Goal: Task Accomplishment & Management: Manage account settings

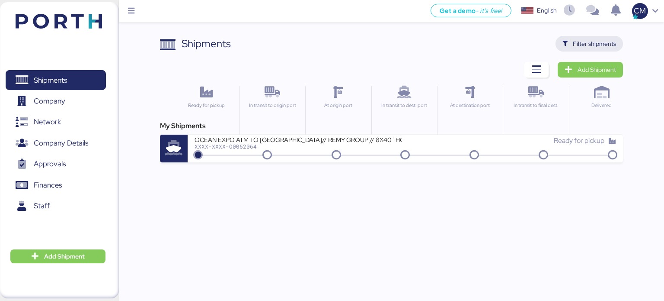
click at [587, 39] on span "Filter shipments" at bounding box center [594, 43] width 43 height 10
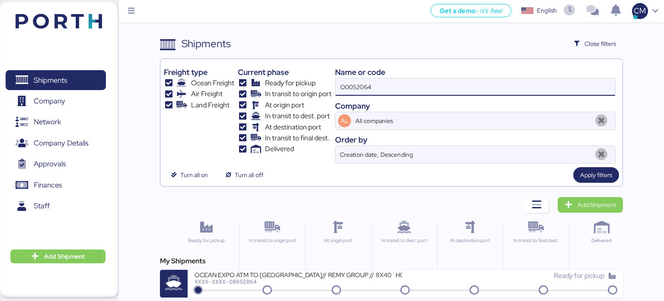
click at [394, 82] on input "O0052064" at bounding box center [476, 86] width 280 height 17
paste input "O0052057"
type input "O0052057"
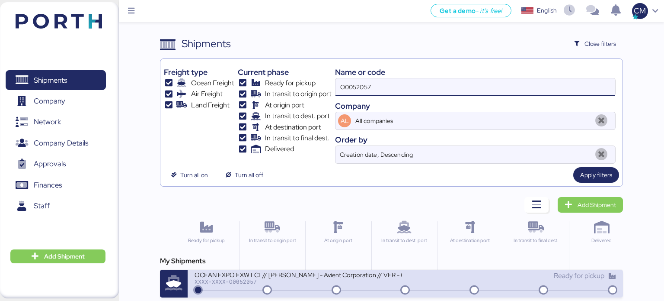
click at [355, 272] on div "OCEAN EXPO EXW LCL// [PERSON_NAME] - Avient Corporation // VER - CAUCEDO" at bounding box center [299, 273] width 208 height 7
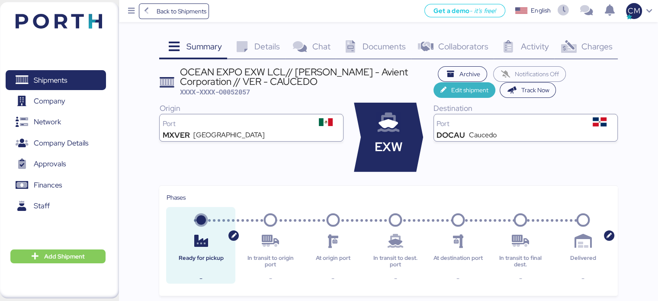
click at [466, 90] on span "Edit shipment" at bounding box center [469, 90] width 37 height 10
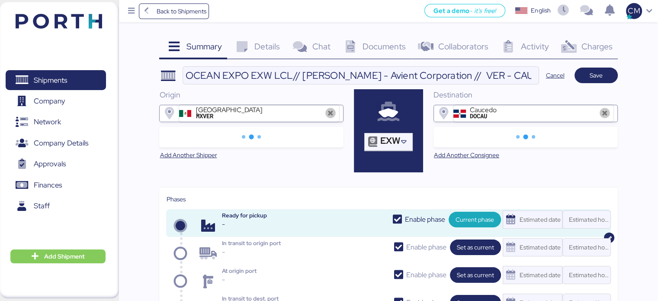
click at [327, 109] on icon at bounding box center [330, 113] width 10 height 10
click at [379, 140] on div at bounding box center [373, 141] width 16 height 17
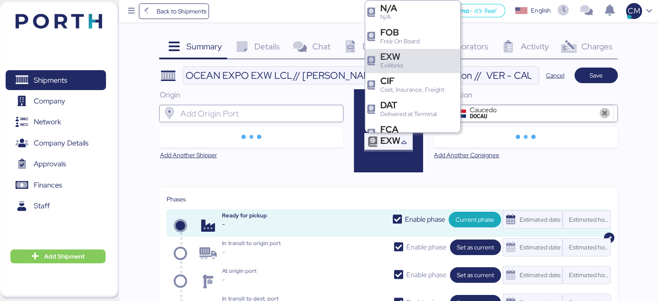
scroll to position [48, 0]
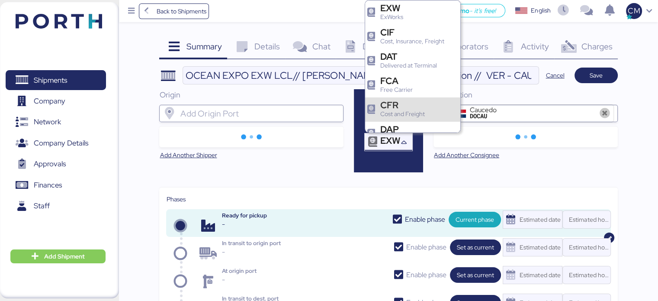
click at [602, 109] on icon at bounding box center [604, 113] width 10 height 10
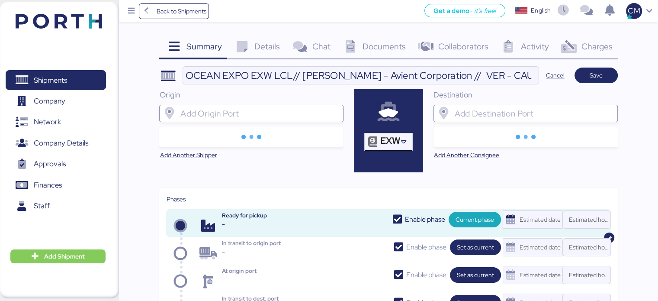
click at [403, 141] on icon at bounding box center [403, 142] width 9 height 9
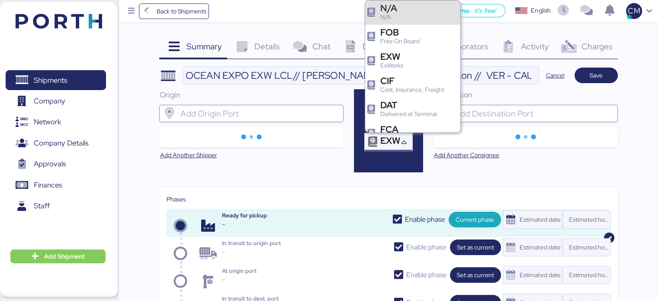
click at [391, 9] on div "N/A" at bounding box center [388, 7] width 17 height 9
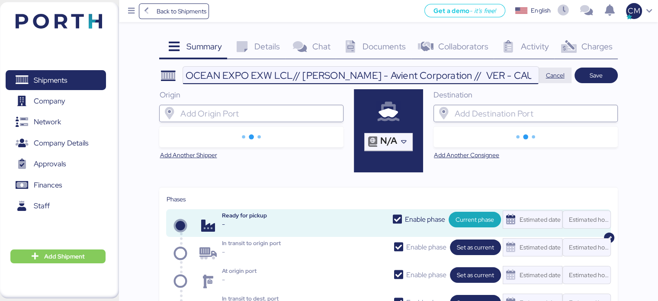
scroll to position [0, 21]
drag, startPoint x: 458, startPoint y: 74, endPoint x: 586, endPoint y: 70, distance: 127.7
click at [586, 70] on header "OCEAN EXPO EXW LCL// [PERSON_NAME] - Avient Corporation // VER - CAUCEDO Cancel…" at bounding box center [388, 75] width 458 height 18
click at [531, 75] on input "OCEAN EXPO EXW LCL// [PERSON_NAME] - Avient Corporation // VER - CAUCEDO" at bounding box center [360, 75] width 355 height 17
type input "OCEAN EXPO EXW LCL// [PERSON_NAME] - Avient Corporation // VER - CAUCEDO// CANC…"
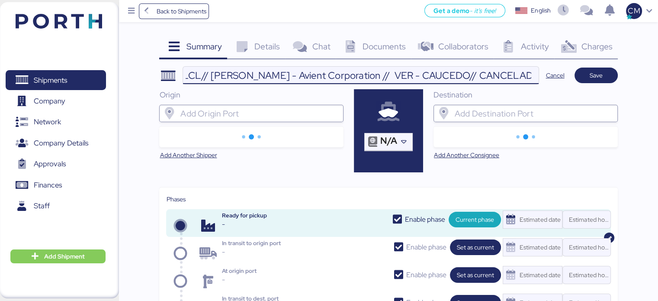
scroll to position [0, 92]
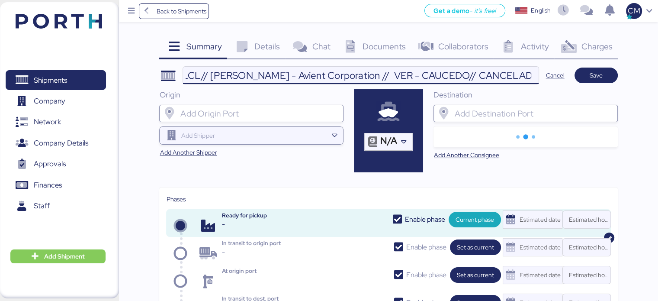
drag, startPoint x: 530, startPoint y: 73, endPoint x: 470, endPoint y: 76, distance: 60.2
click at [470, 76] on input "OCEAN EXPO EXW LCL// [PERSON_NAME] - Avient Corporation // VER - CAUCEDO// CANC…" at bounding box center [360, 75] width 355 height 17
click at [477, 75] on input "OCEAN EXPO EXW LCL// [PERSON_NAME] - Avient Corporation // VER - CAUCEDO// CANC…" at bounding box center [360, 75] width 355 height 17
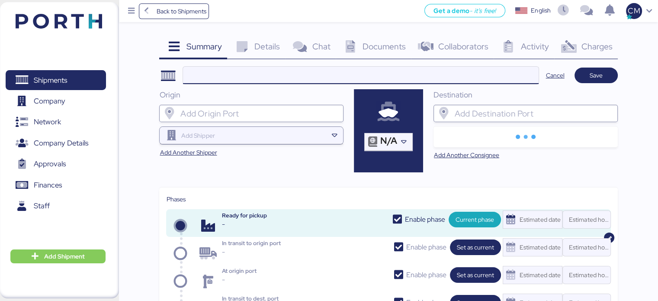
scroll to position [0, 0]
paste input "CANCELADO"
type input "CANCELADO"
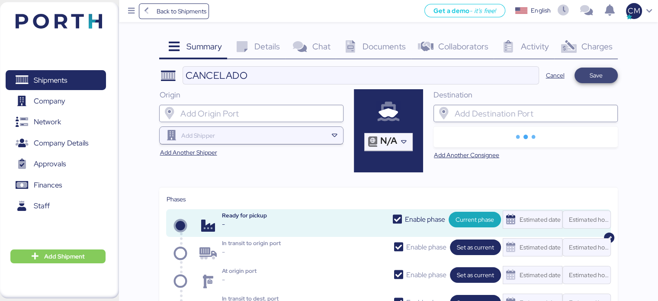
click at [577, 74] on span "Save" at bounding box center [595, 75] width 43 height 16
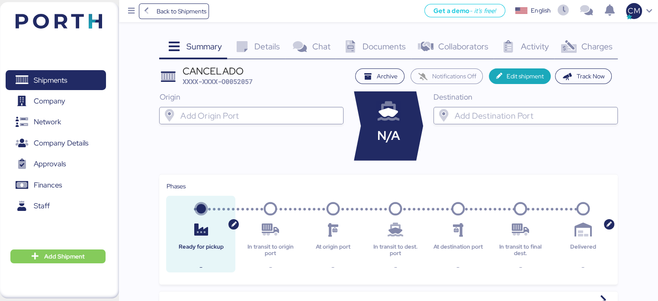
click at [247, 55] on div "Details 0" at bounding box center [256, 47] width 58 height 23
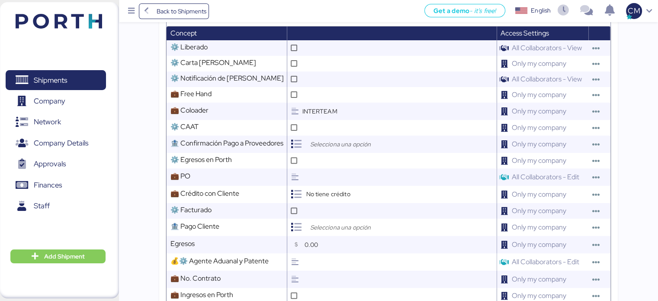
scroll to position [303, 0]
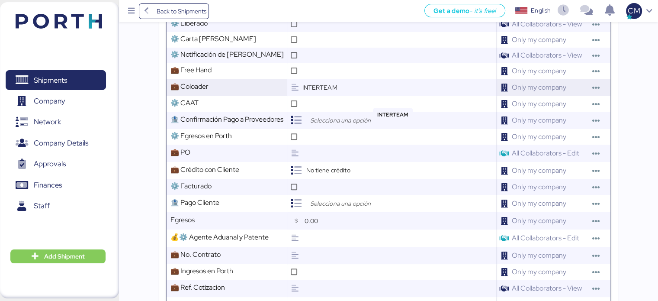
click at [320, 95] on input "INTERTEAM" at bounding box center [399, 87] width 194 height 17
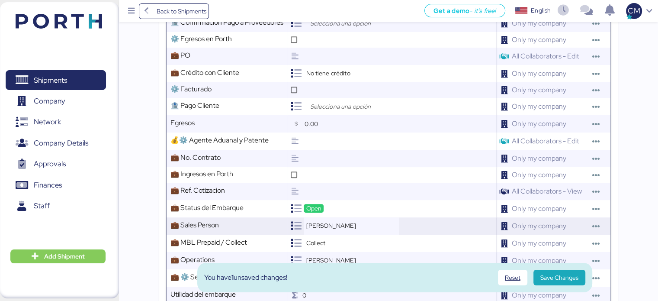
scroll to position [433, 0]
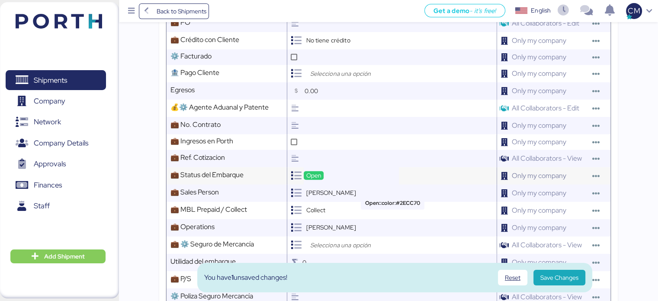
click at [314, 179] on span "Open" at bounding box center [314, 175] width 16 height 8
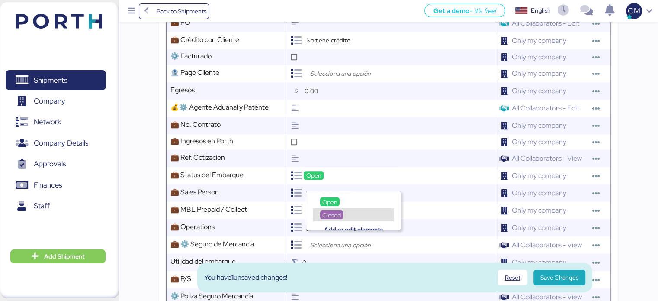
click at [335, 214] on span "Closed" at bounding box center [331, 215] width 19 height 8
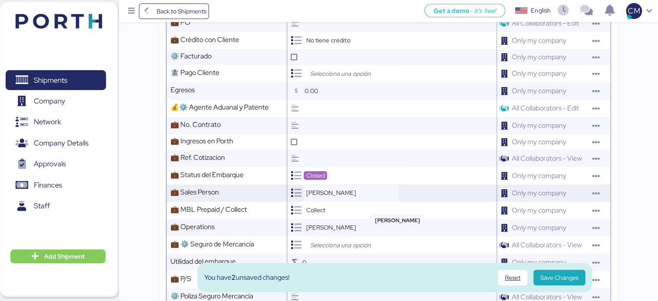
click at [348, 197] on div "[PERSON_NAME]" at bounding box center [331, 192] width 54 height 9
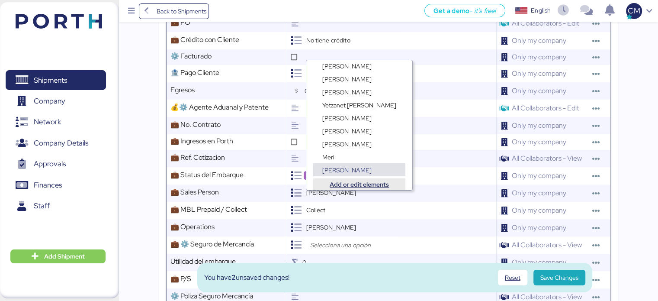
scroll to position [6, 0]
click at [388, 207] on div "Collect" at bounding box center [351, 210] width 95 height 17
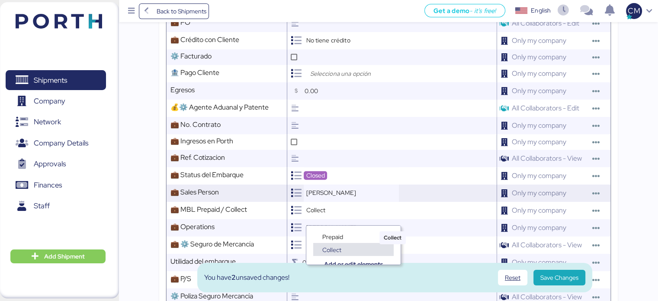
scroll to position [6, 0]
click at [360, 196] on div "[PERSON_NAME]" at bounding box center [351, 192] width 95 height 17
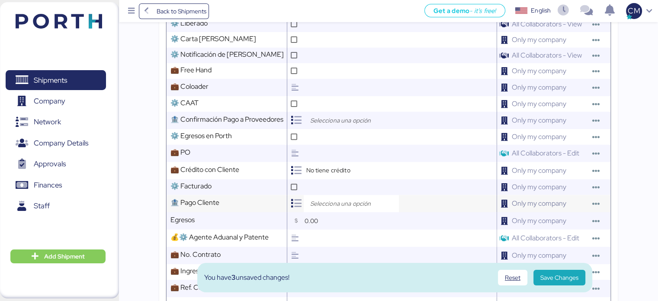
click at [415, 202] on div at bounding box center [393, 203] width 205 height 17
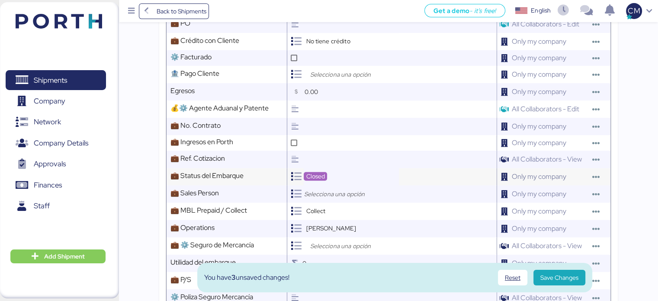
scroll to position [433, 0]
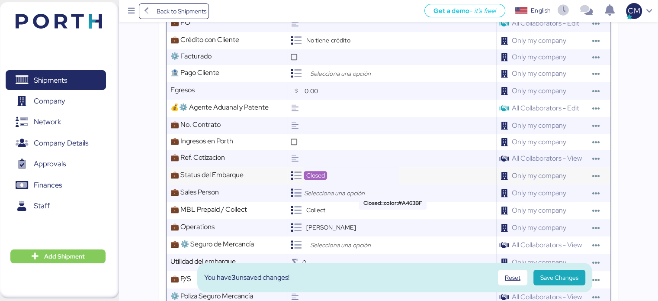
click at [325, 179] on div "Closed" at bounding box center [315, 175] width 23 height 9
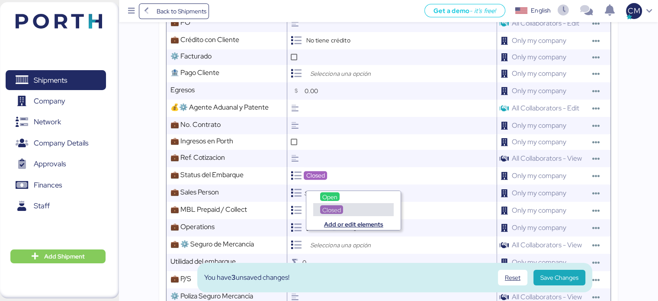
scroll to position [6, 0]
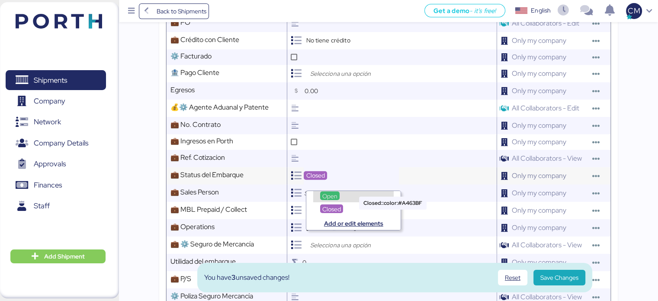
click at [378, 181] on div "Closed" at bounding box center [351, 175] width 95 height 17
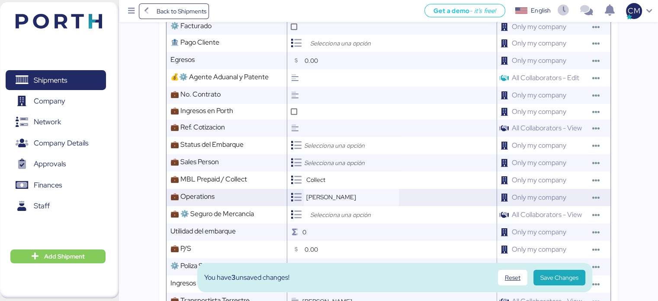
scroll to position [476, 0]
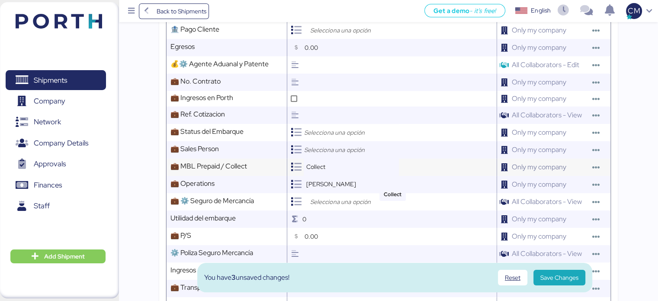
click at [331, 172] on div "Collect" at bounding box center [351, 166] width 95 height 17
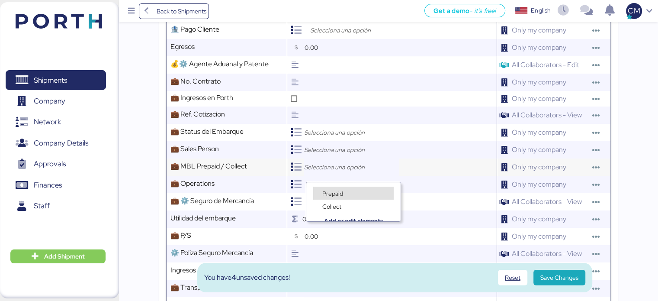
click at [331, 172] on input "search" at bounding box center [351, 167] width 95 height 10
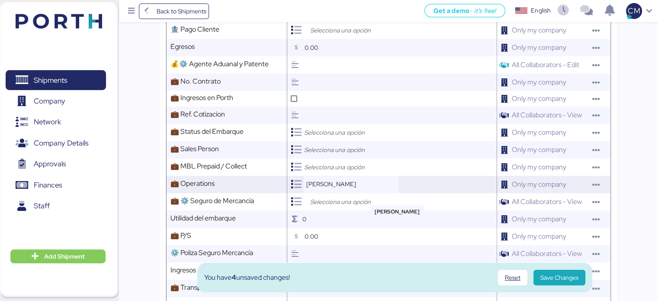
click at [374, 188] on div "[PERSON_NAME]" at bounding box center [351, 184] width 95 height 17
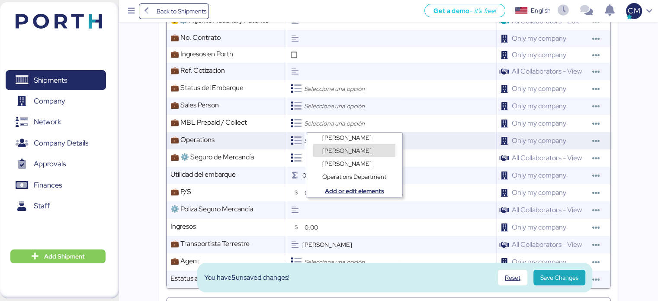
scroll to position [562, 0]
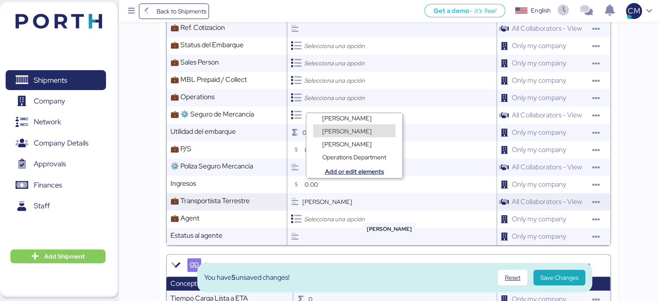
click at [363, 209] on input "[PERSON_NAME]" at bounding box center [399, 201] width 194 height 17
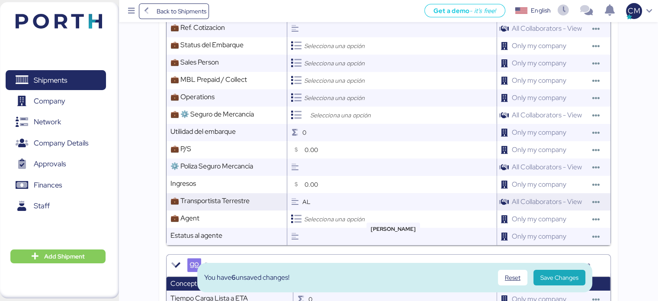
type input "A"
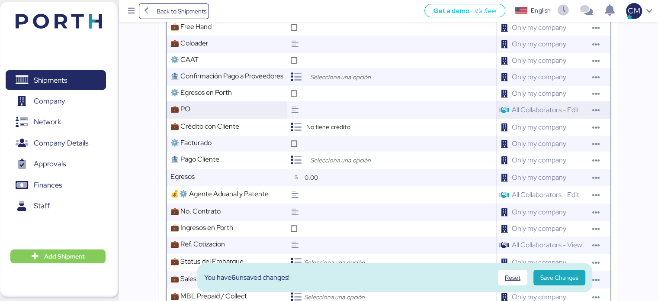
scroll to position [303, 0]
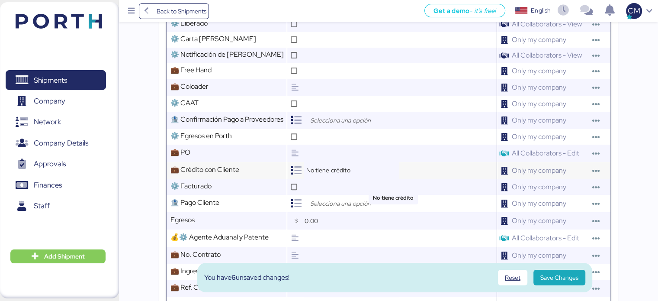
click at [340, 179] on div "No tiene crédito" at bounding box center [351, 170] width 95 height 17
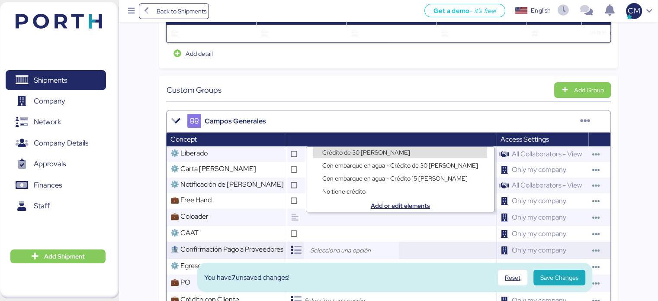
scroll to position [260, 0]
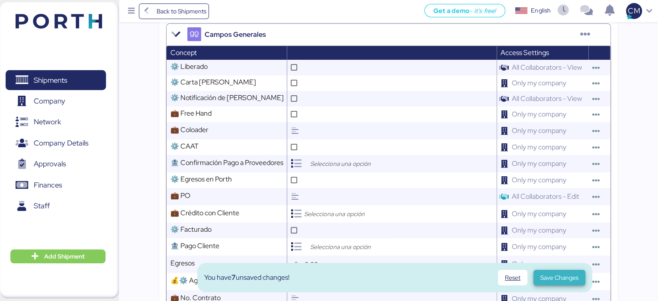
click at [545, 272] on span "Save Changes" at bounding box center [559, 277] width 38 height 10
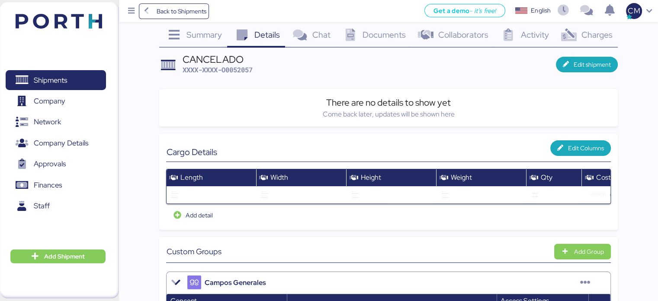
scroll to position [0, 0]
